Goal: Transaction & Acquisition: Purchase product/service

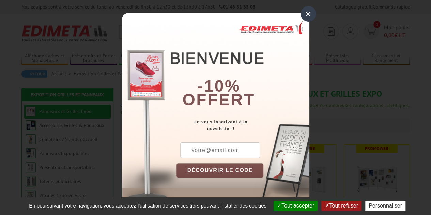
drag, startPoint x: 306, startPoint y: 14, endPoint x: 303, endPoint y: 19, distance: 5.6
click at [306, 14] on div "×" at bounding box center [308, 14] width 16 height 16
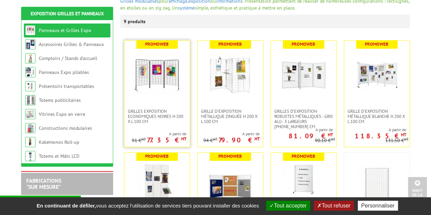
scroll to position [102, 0]
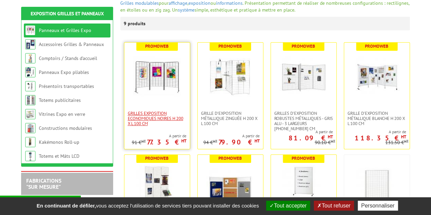
click at [171, 120] on span "Grilles Exposition Economiques Noires H 200 x L 100 cm" at bounding box center [157, 118] width 59 height 15
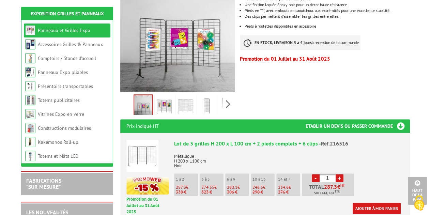
scroll to position [170, 0]
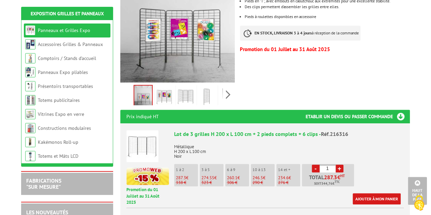
click at [238, 180] on p "306 €" at bounding box center [238, 182] width 22 height 5
click at [236, 166] on li "6 à 9 260.1 € 306 €" at bounding box center [237, 175] width 24 height 22
click at [341, 165] on link "+" at bounding box center [340, 169] width 8 height 8
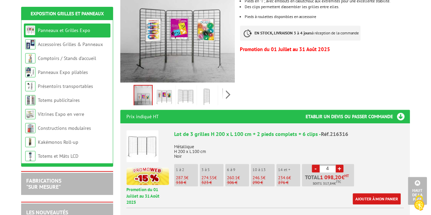
click at [341, 165] on link "+" at bounding box center [340, 169] width 8 height 8
click at [316, 165] on link "-" at bounding box center [316, 169] width 8 height 8
type input "6"
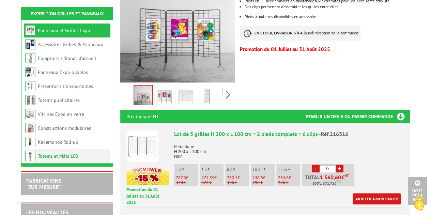
click at [87, 154] on li "Totems et Mâts LCD" at bounding box center [67, 156] width 87 height 14
click at [65, 157] on link "Totems et Mâts LCD" at bounding box center [58, 156] width 41 height 6
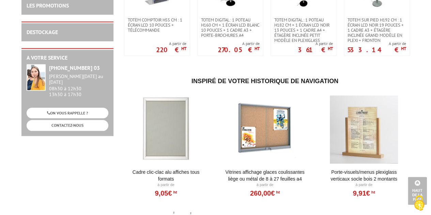
scroll to position [212, 0]
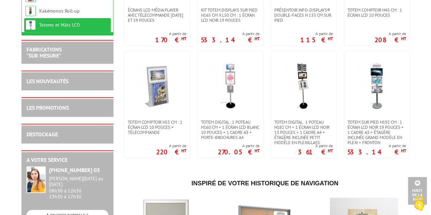
click at [67, 130] on div "DESTOCKAGE" at bounding box center [68, 134] width 82 height 8
click at [41, 137] on link "DESTOCKAGE" at bounding box center [42, 134] width 31 height 7
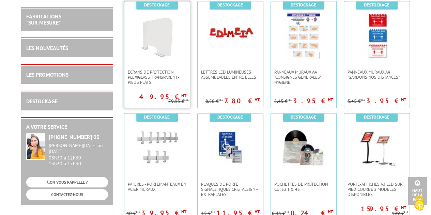
scroll to position [136, 0]
